Goal: Task Accomplishment & Management: Manage account settings

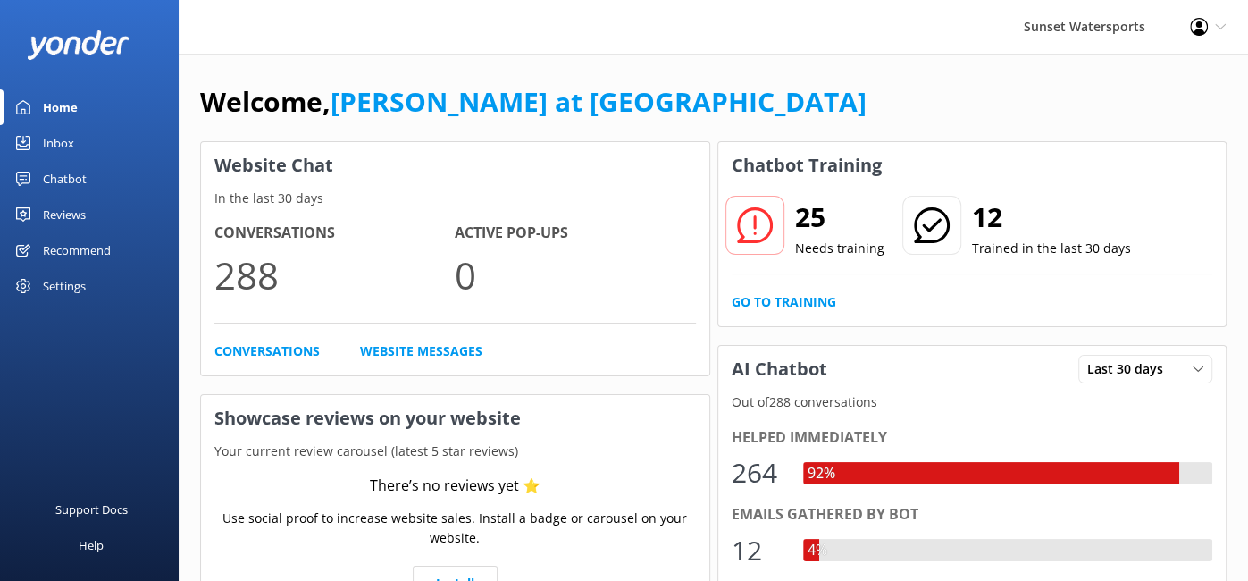
click at [57, 143] on div "Inbox" at bounding box center [58, 143] width 31 height 36
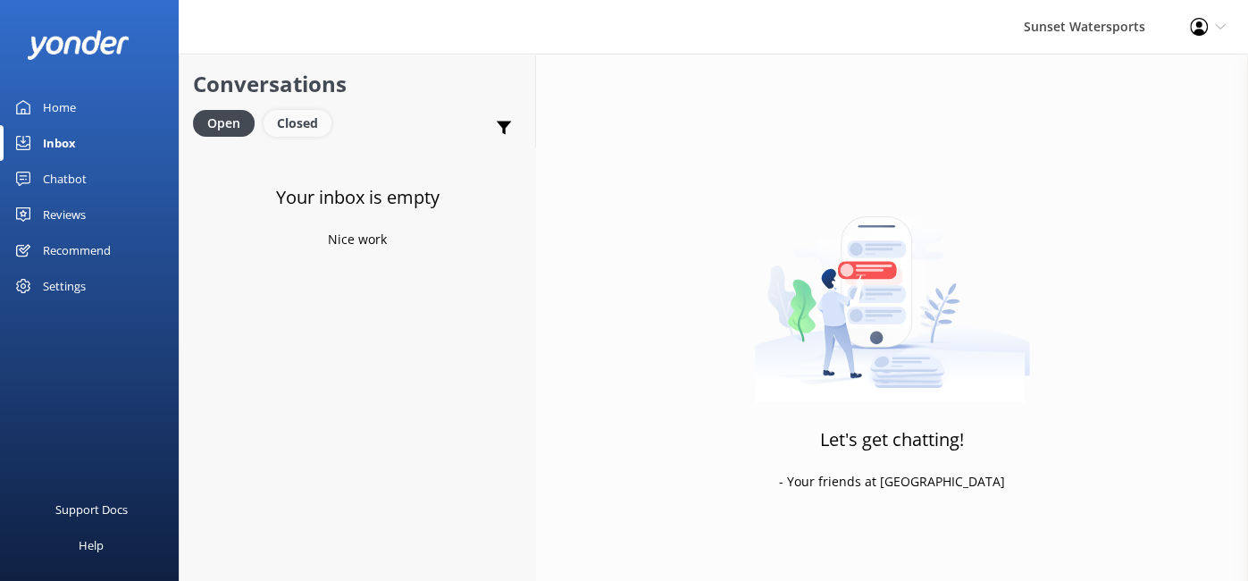
click at [288, 127] on div "Closed" at bounding box center [298, 123] width 68 height 27
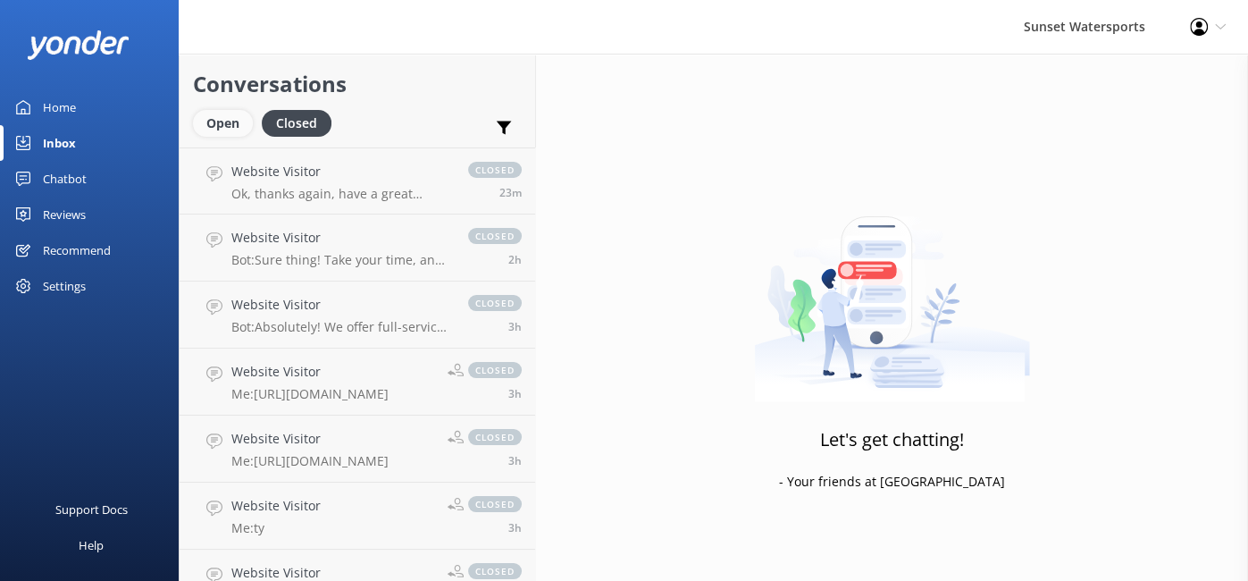
click at [213, 122] on div "Open" at bounding box center [223, 123] width 60 height 27
